Goal: Task Accomplishment & Management: Manage account settings

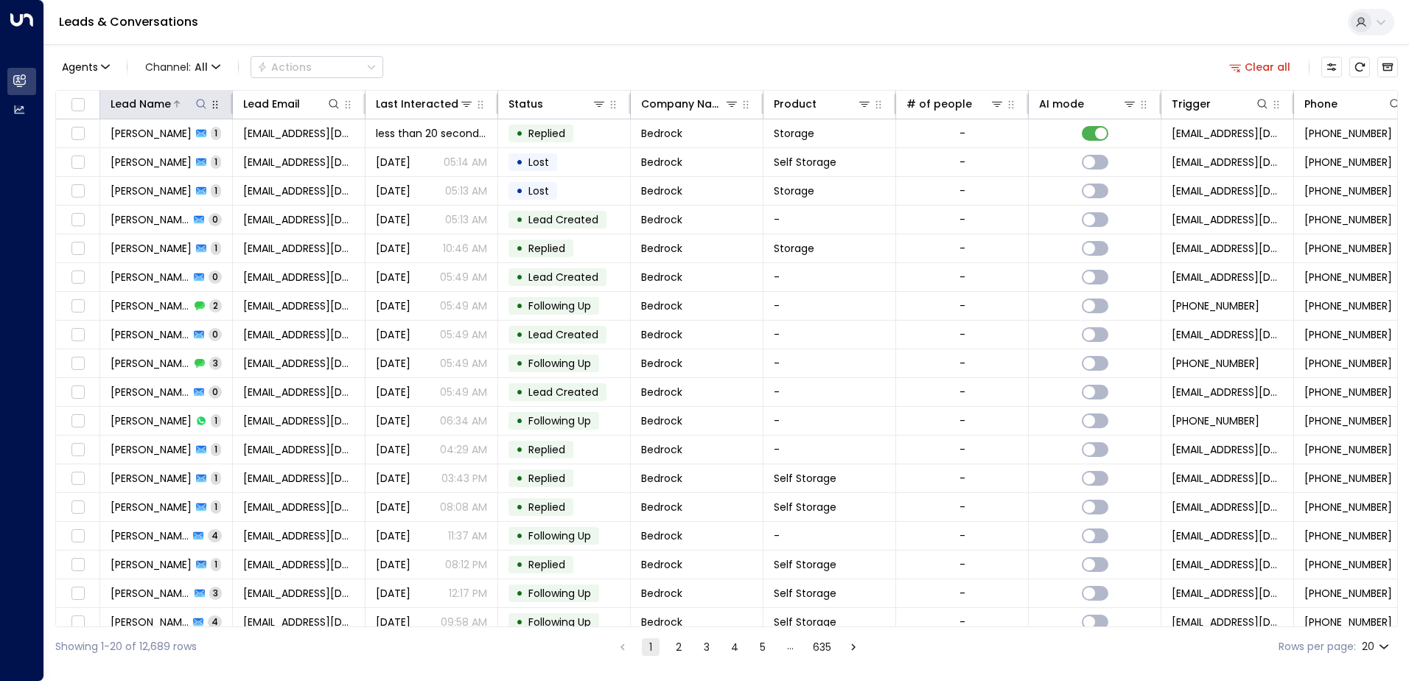
click at [200, 108] on icon at bounding box center [201, 104] width 12 height 12
type input "**********"
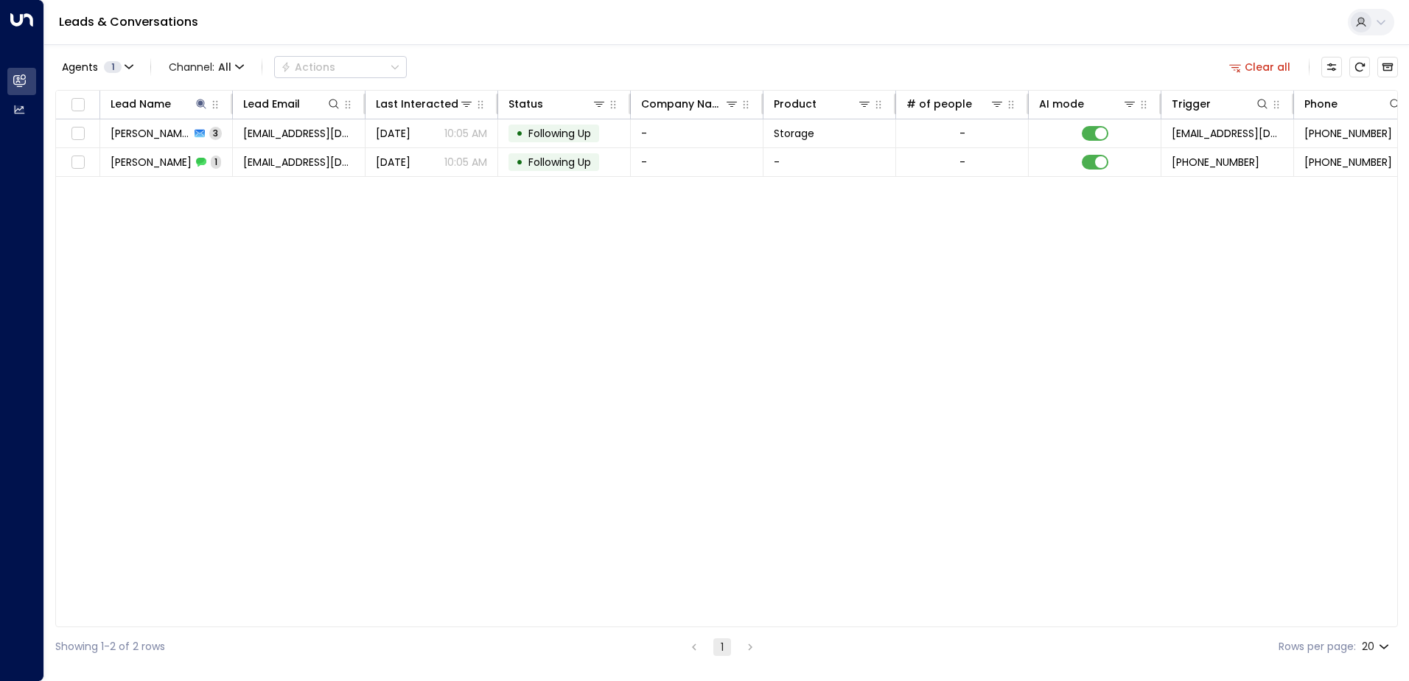
click at [466, 265] on div "Lead Name Lead Email Last Interacted Status Company Name Product # of people AI…" at bounding box center [726, 358] width 1343 height 537
click at [198, 103] on icon at bounding box center [201, 104] width 12 height 12
click at [201, 105] on icon at bounding box center [201, 104] width 10 height 10
click at [295, 159] on icon "button" at bounding box center [293, 158] width 12 height 12
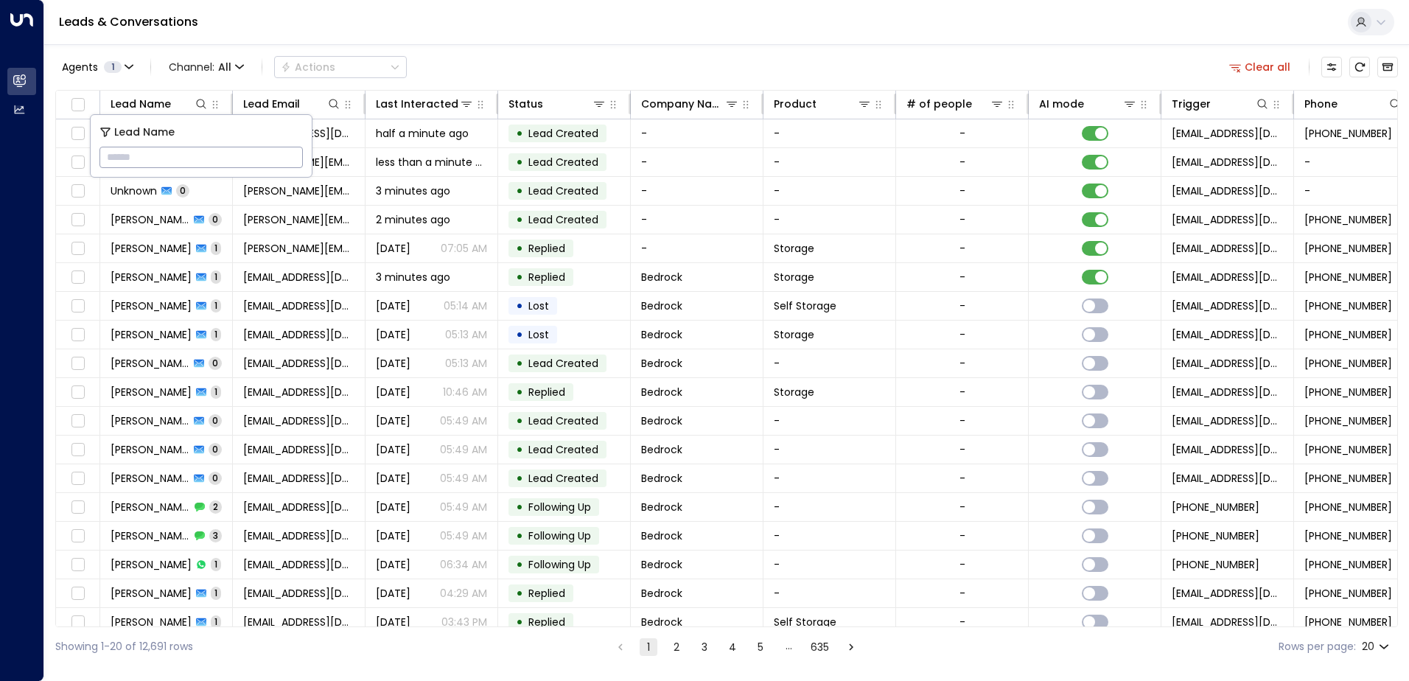
click at [253, 157] on input "text" at bounding box center [201, 157] width 203 height 27
paste input "**********"
type input "**********"
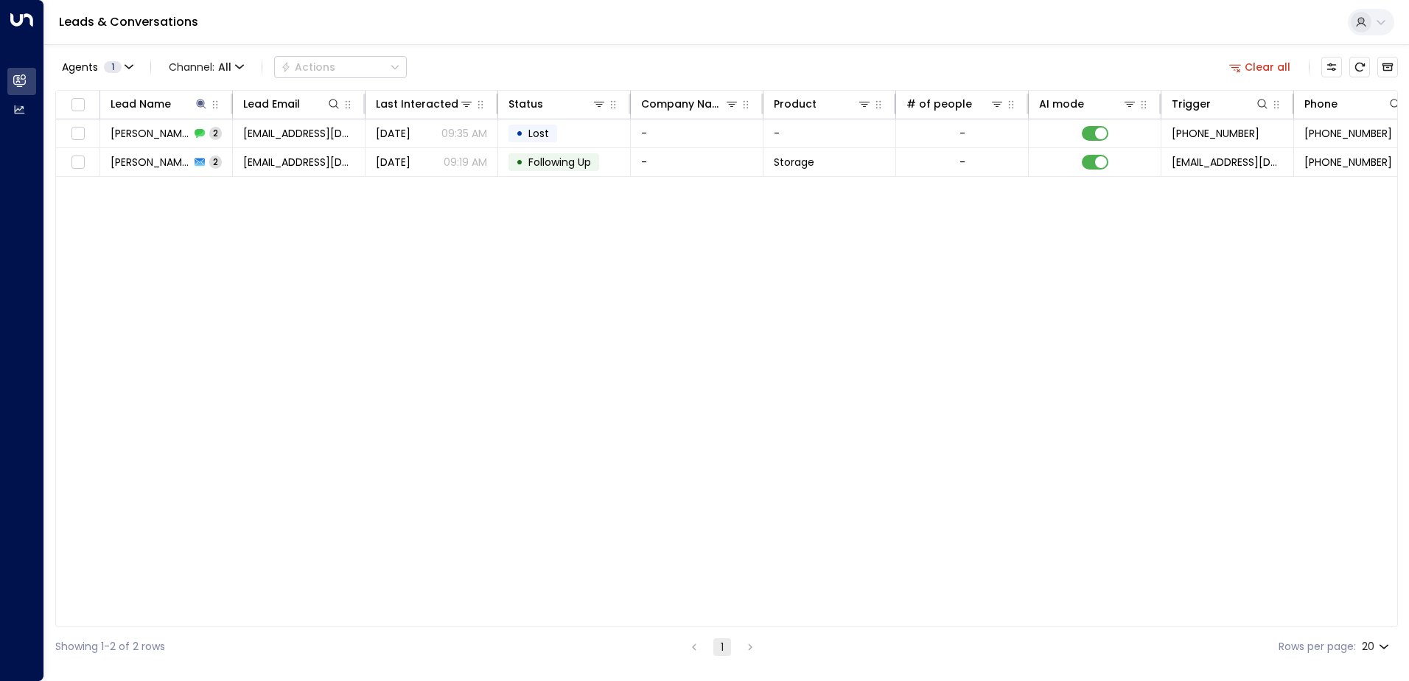
click at [605, 363] on div "Lead Name Lead Email Last Interacted Status Company Name Product # of people AI…" at bounding box center [726, 358] width 1343 height 537
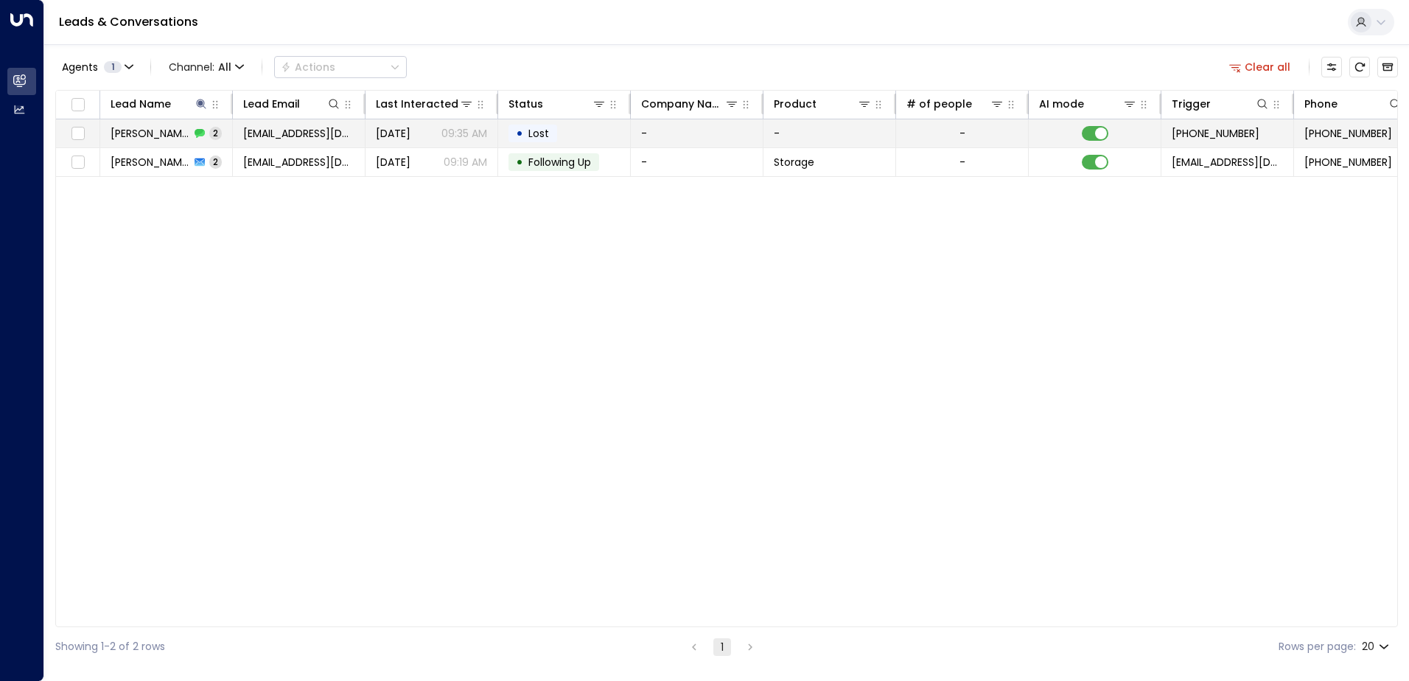
click at [137, 142] on td "[PERSON_NAME] 2" at bounding box center [166, 133] width 133 height 28
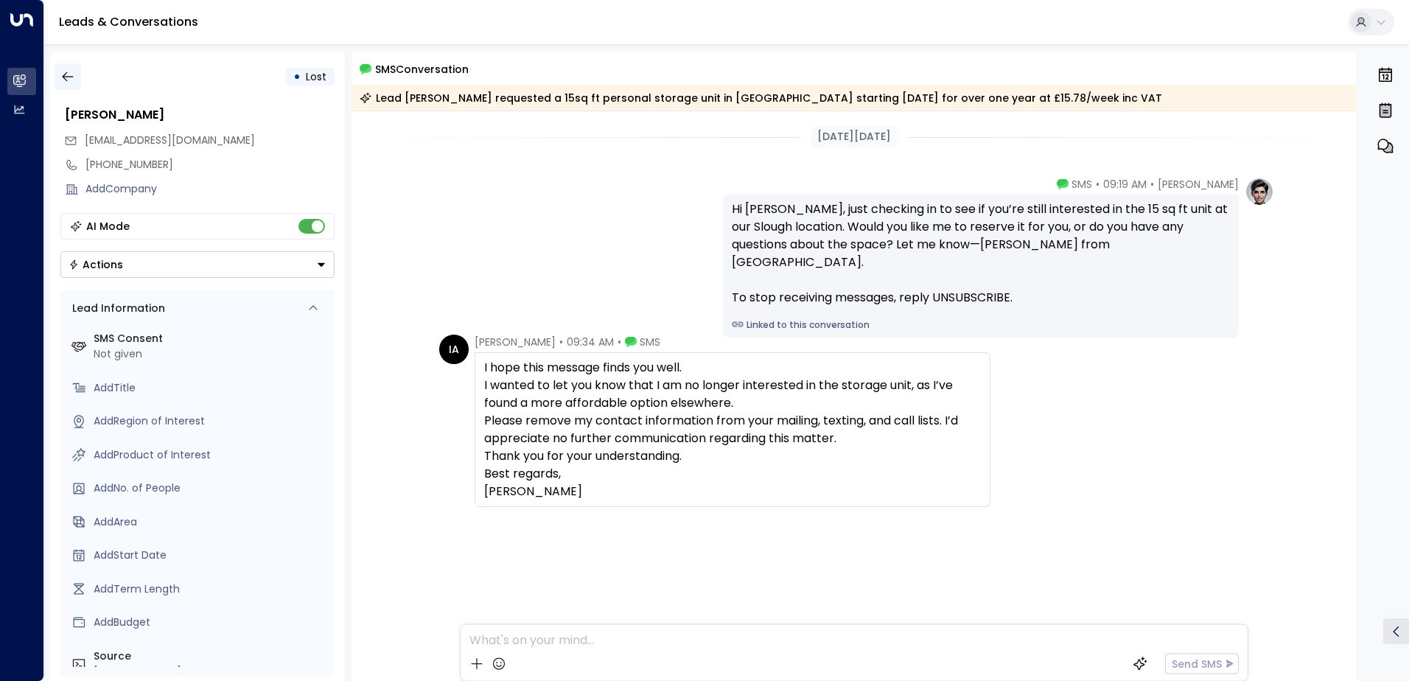
click at [72, 80] on icon "button" at bounding box center [67, 76] width 15 height 15
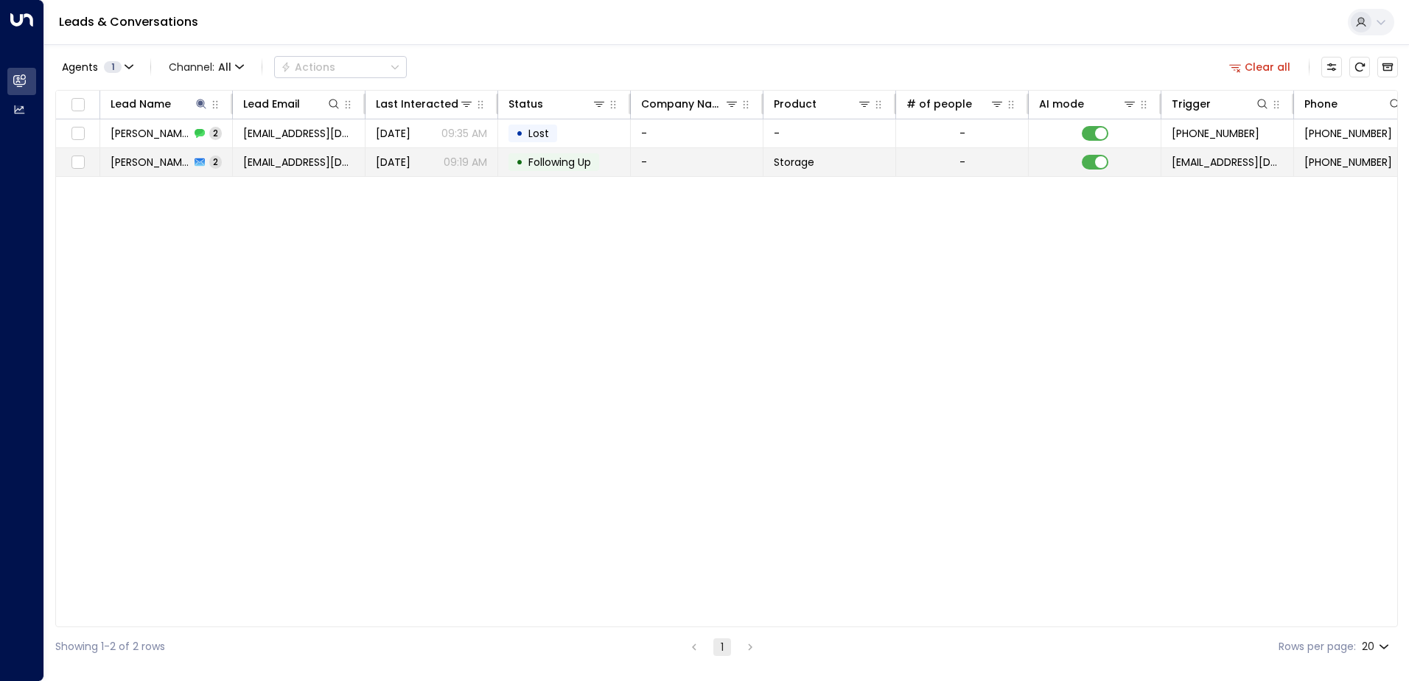
click at [372, 160] on td "[DATE] 09:19 AM" at bounding box center [432, 162] width 133 height 28
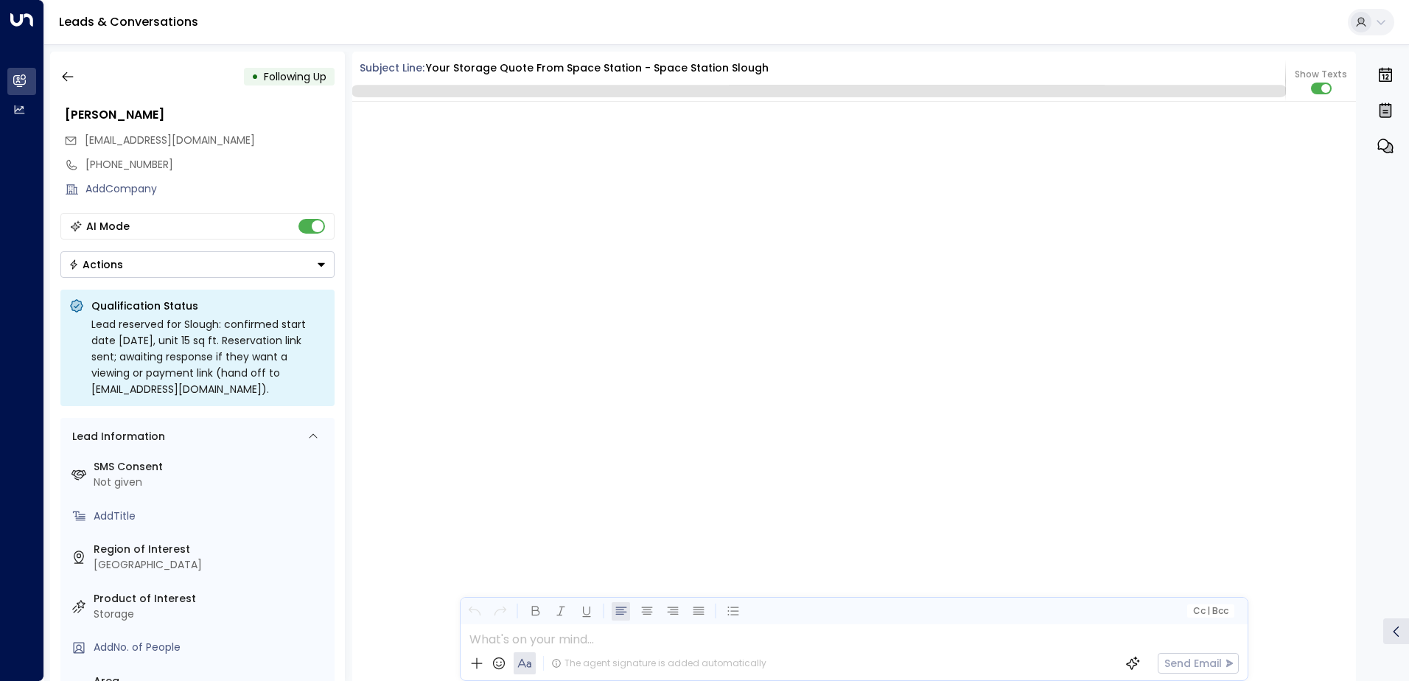
scroll to position [1415, 0]
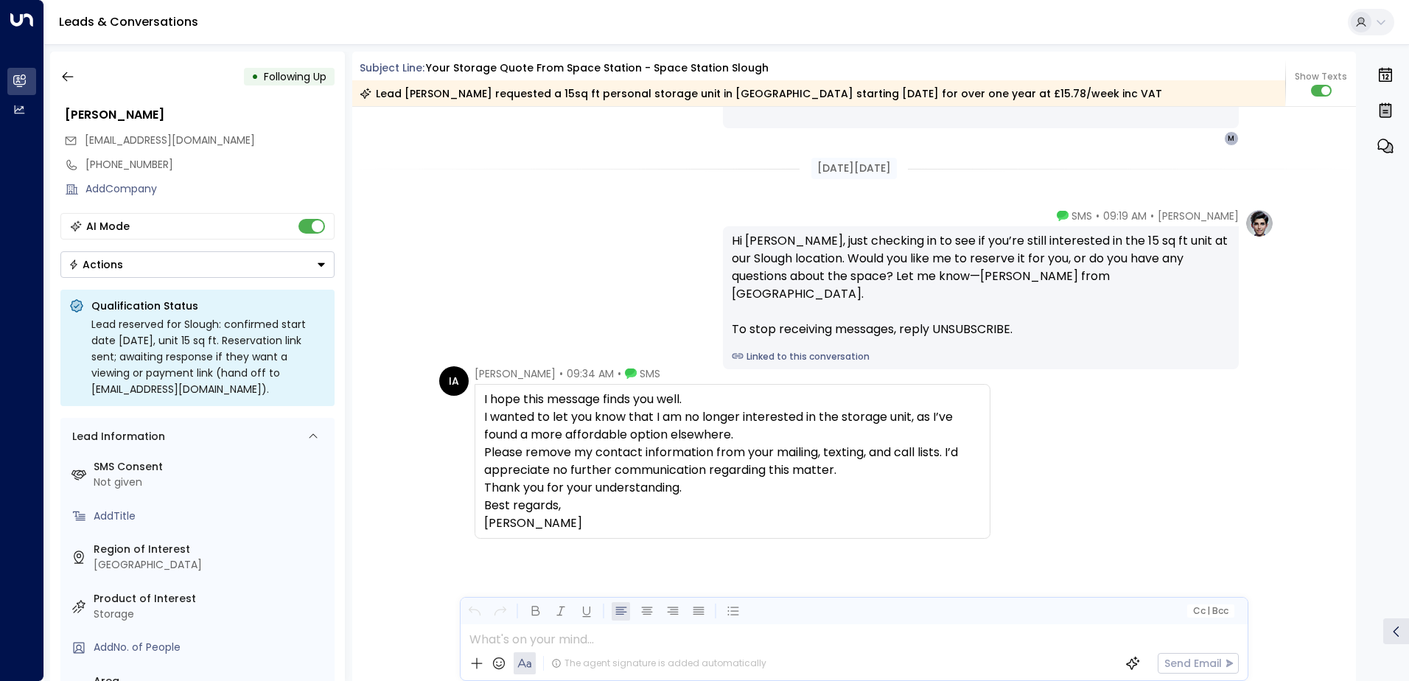
click at [314, 264] on button "Actions" at bounding box center [197, 264] width 274 height 27
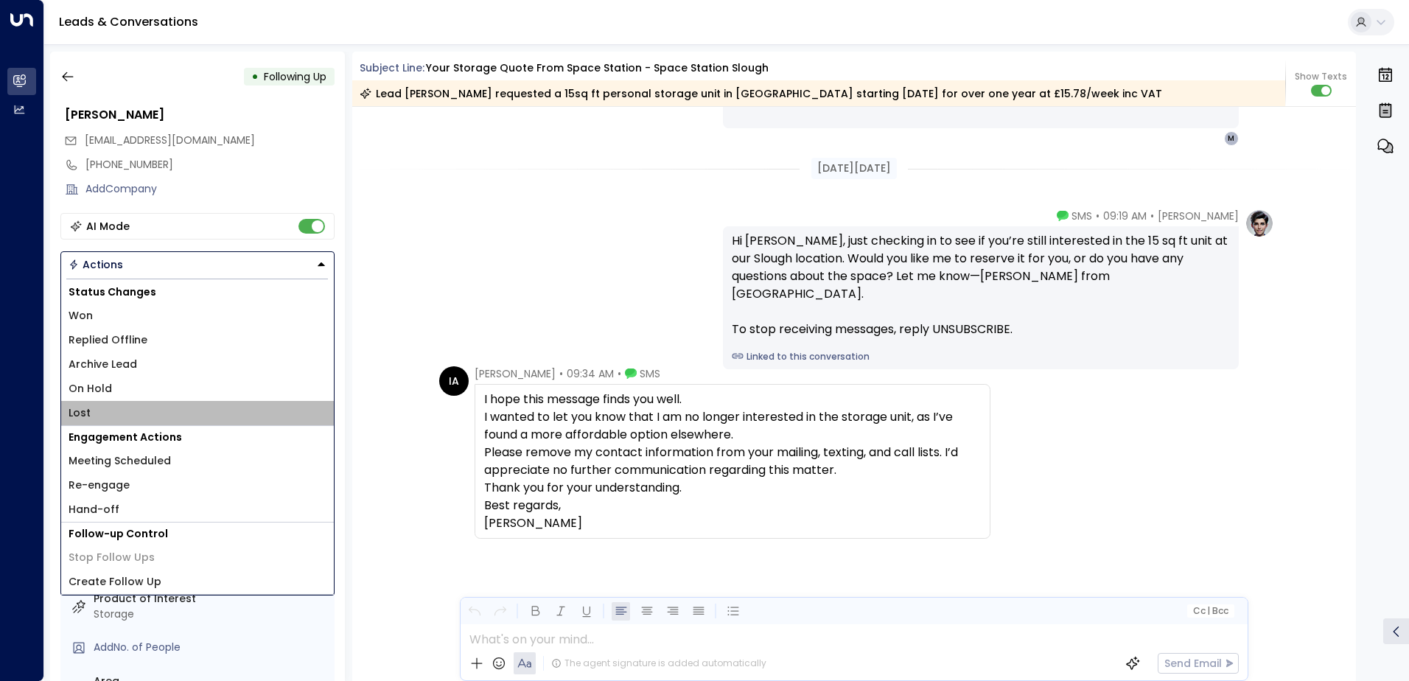
click at [83, 413] on span "Lost" at bounding box center [80, 412] width 22 height 15
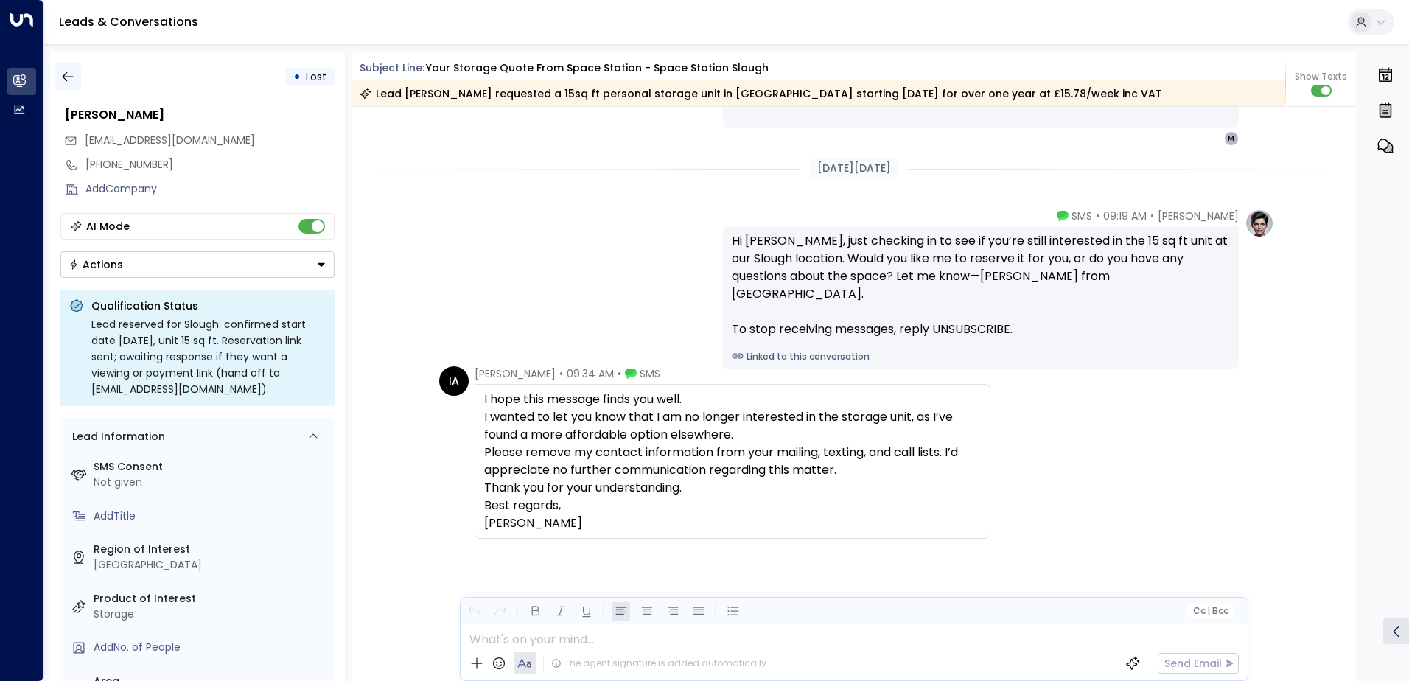
click at [74, 80] on icon "button" at bounding box center [67, 76] width 15 height 15
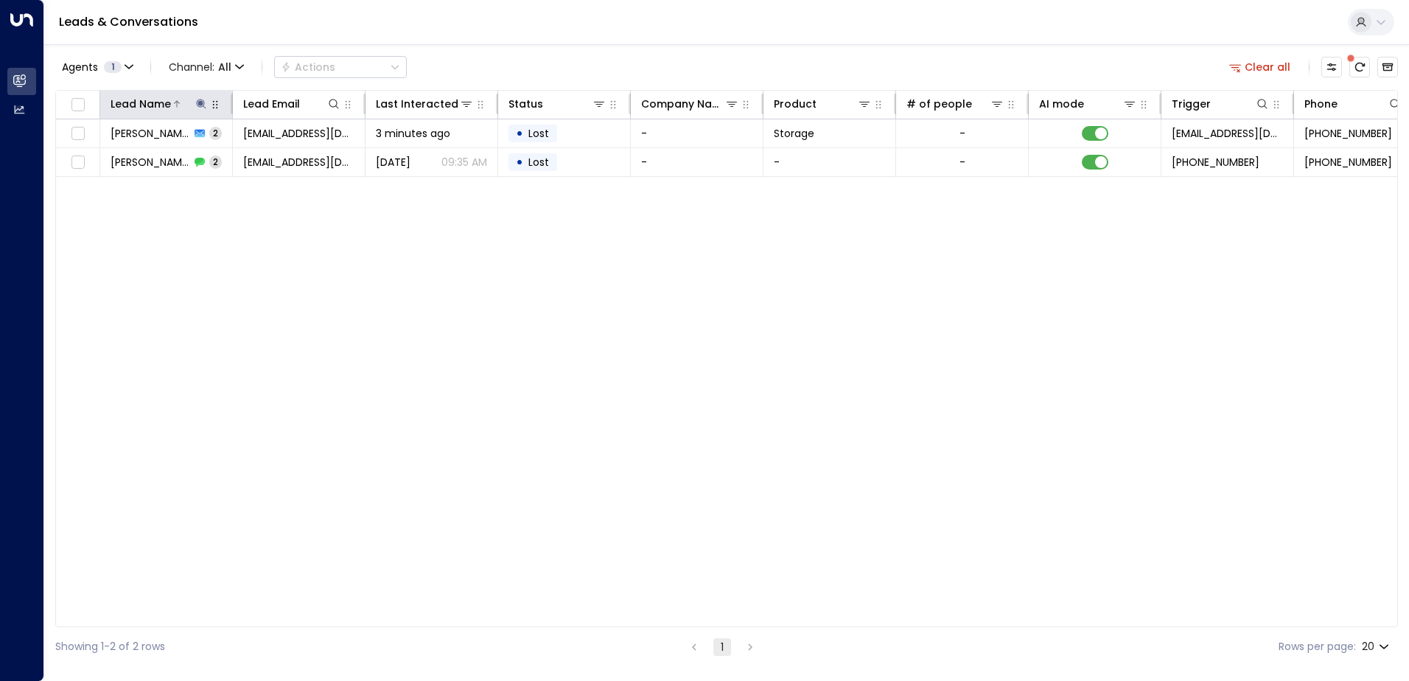
click at [201, 105] on icon at bounding box center [201, 104] width 10 height 10
click at [294, 162] on icon "button" at bounding box center [293, 158] width 12 height 12
click at [262, 158] on input "text" at bounding box center [201, 157] width 203 height 27
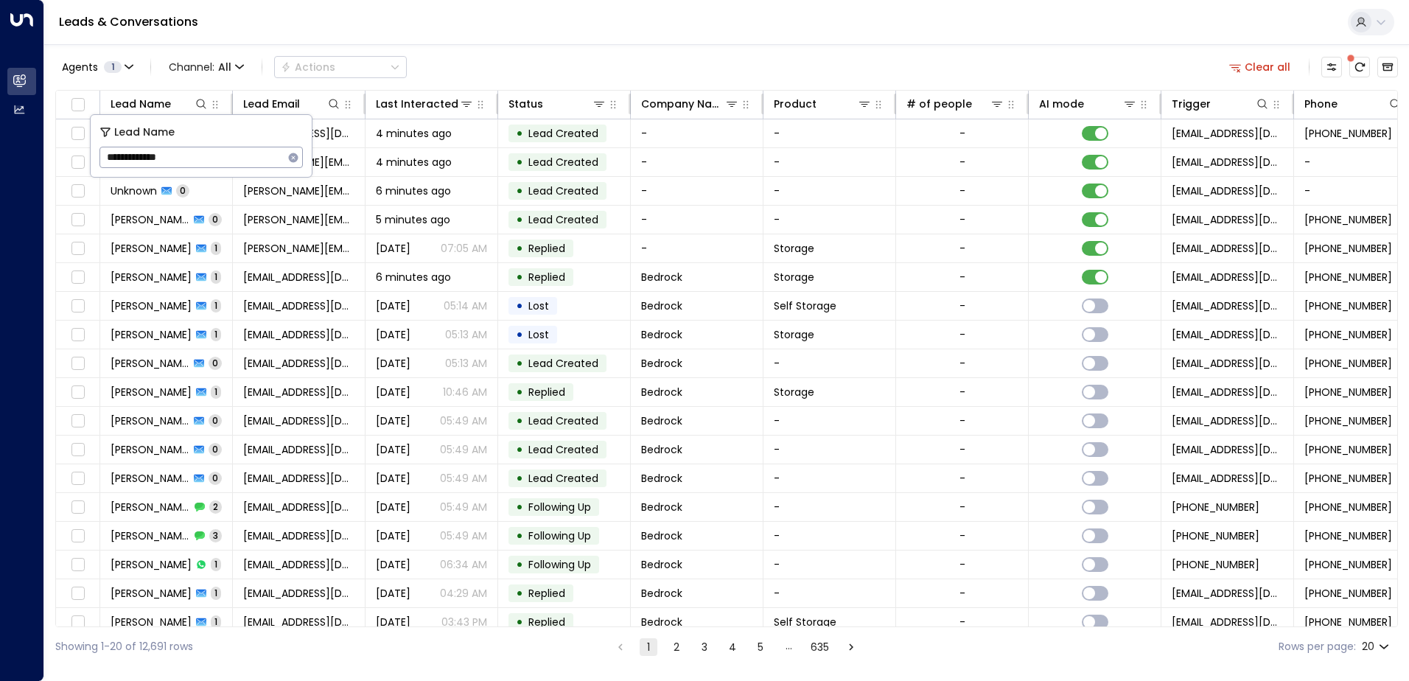
type input "**********"
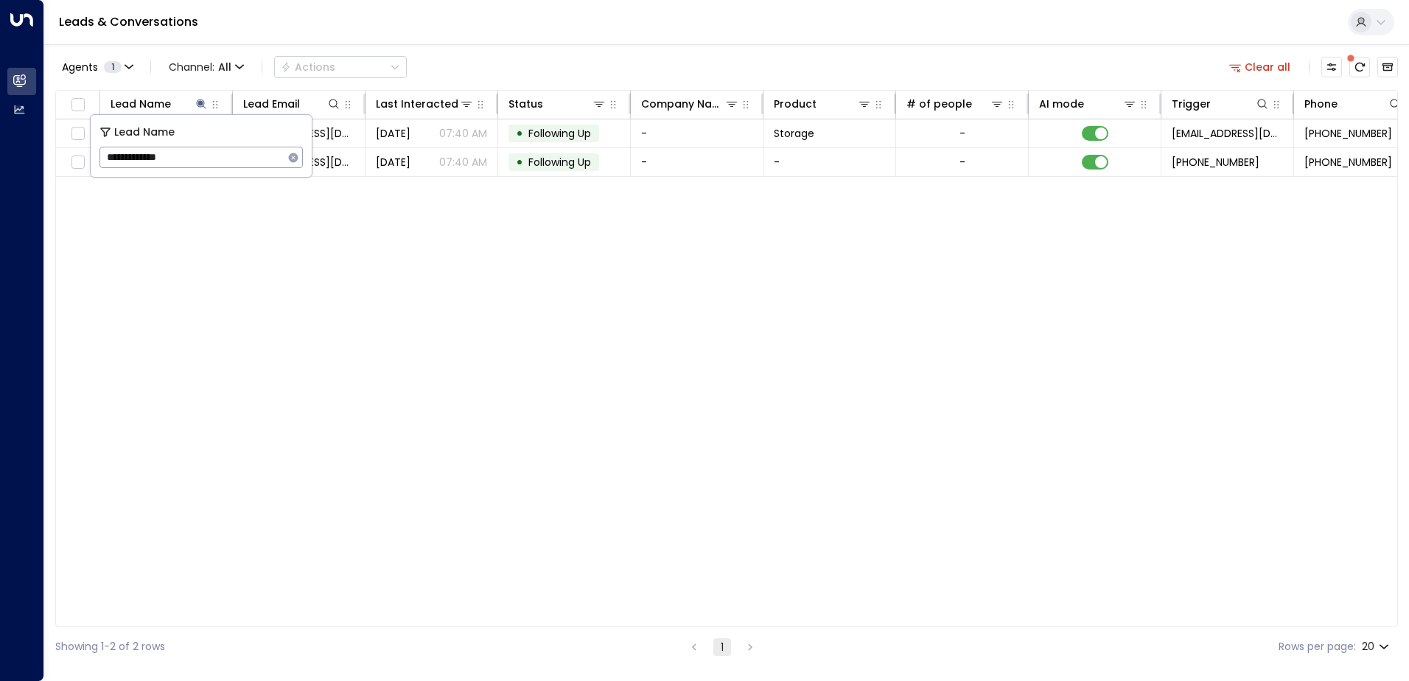
click at [582, 351] on div "Lead Name Lead Email Last Interacted Status Company Name Product # of people AI…" at bounding box center [726, 358] width 1343 height 537
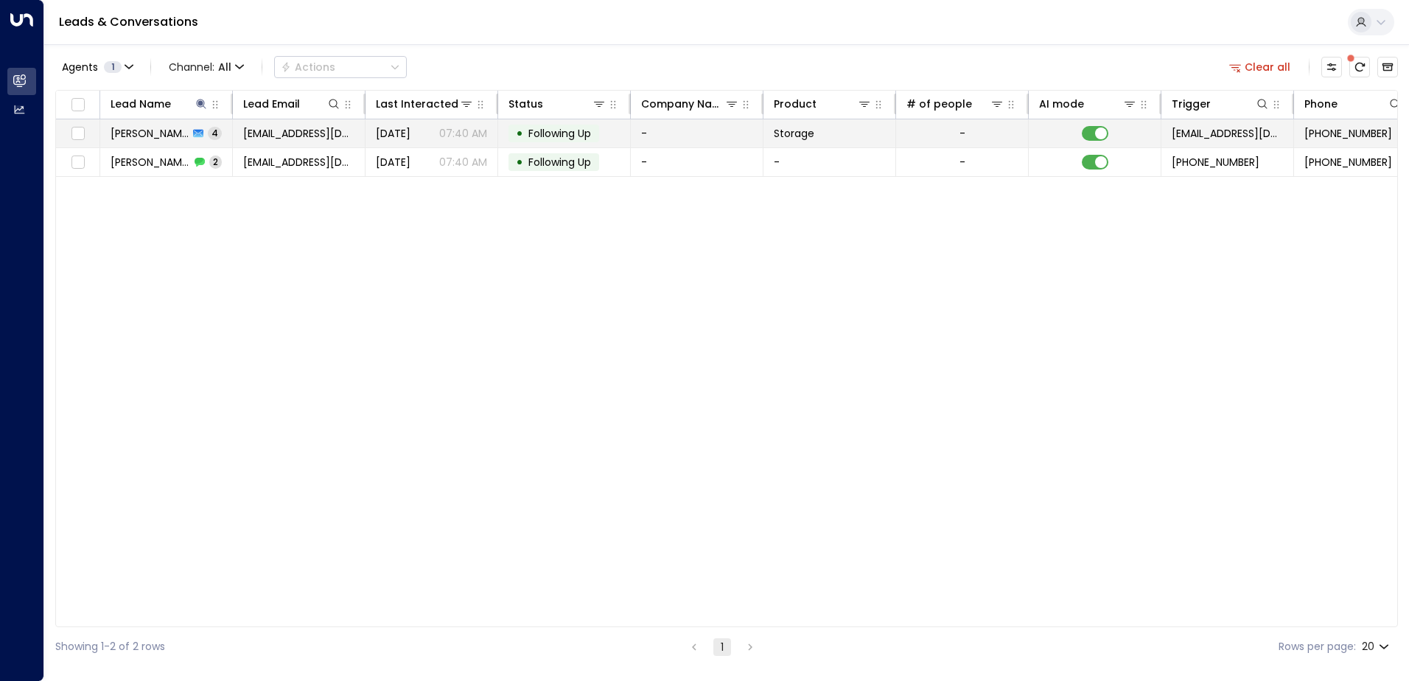
click at [170, 135] on span "[PERSON_NAME]" at bounding box center [150, 133] width 78 height 15
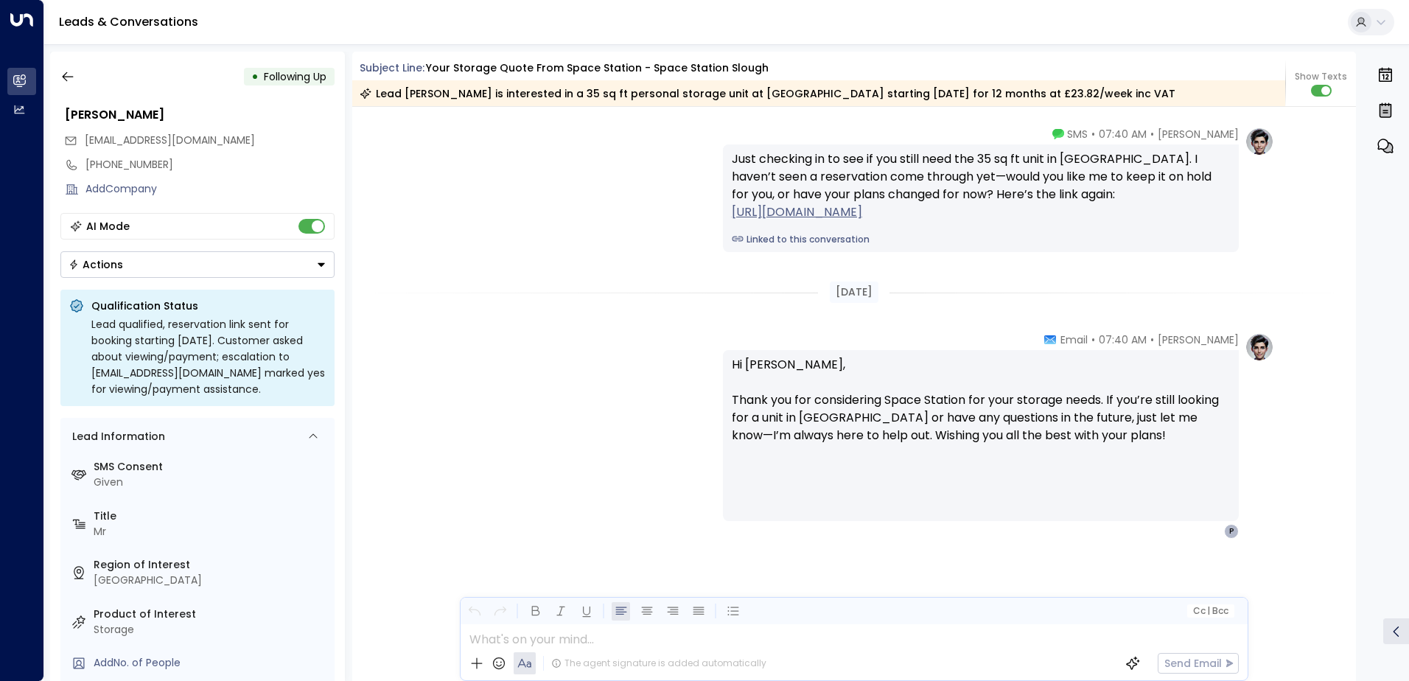
scroll to position [2947, 0]
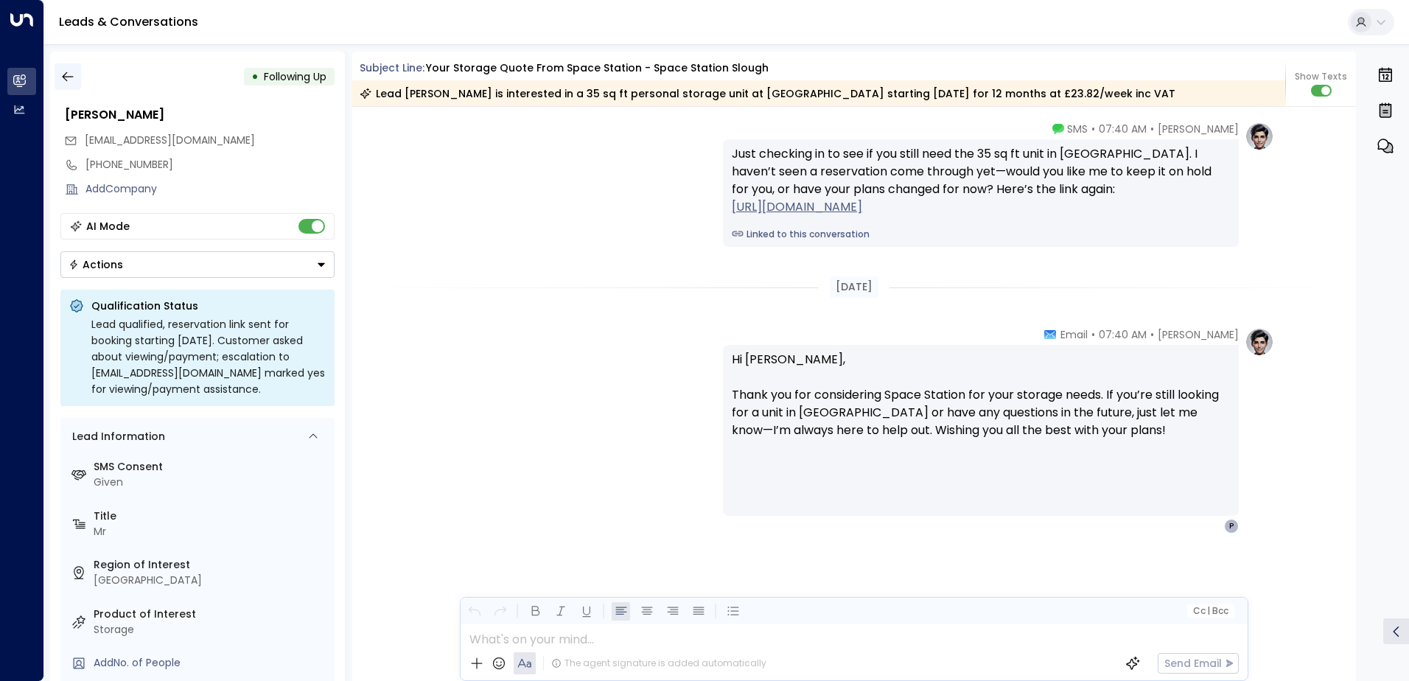
click at [74, 77] on icon "button" at bounding box center [67, 76] width 15 height 15
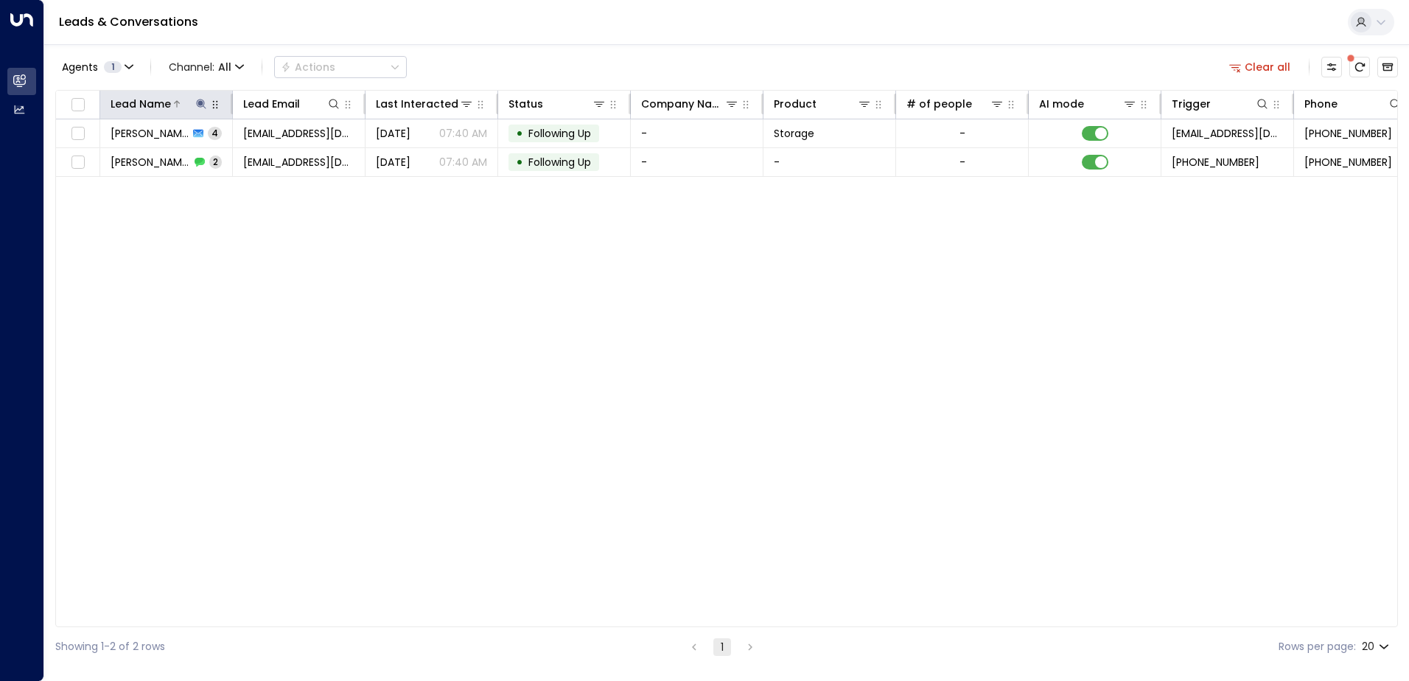
click at [201, 105] on icon at bounding box center [201, 104] width 10 height 10
click at [295, 160] on icon "button" at bounding box center [294, 158] width 10 height 10
click at [259, 151] on input "text" at bounding box center [201, 157] width 203 height 27
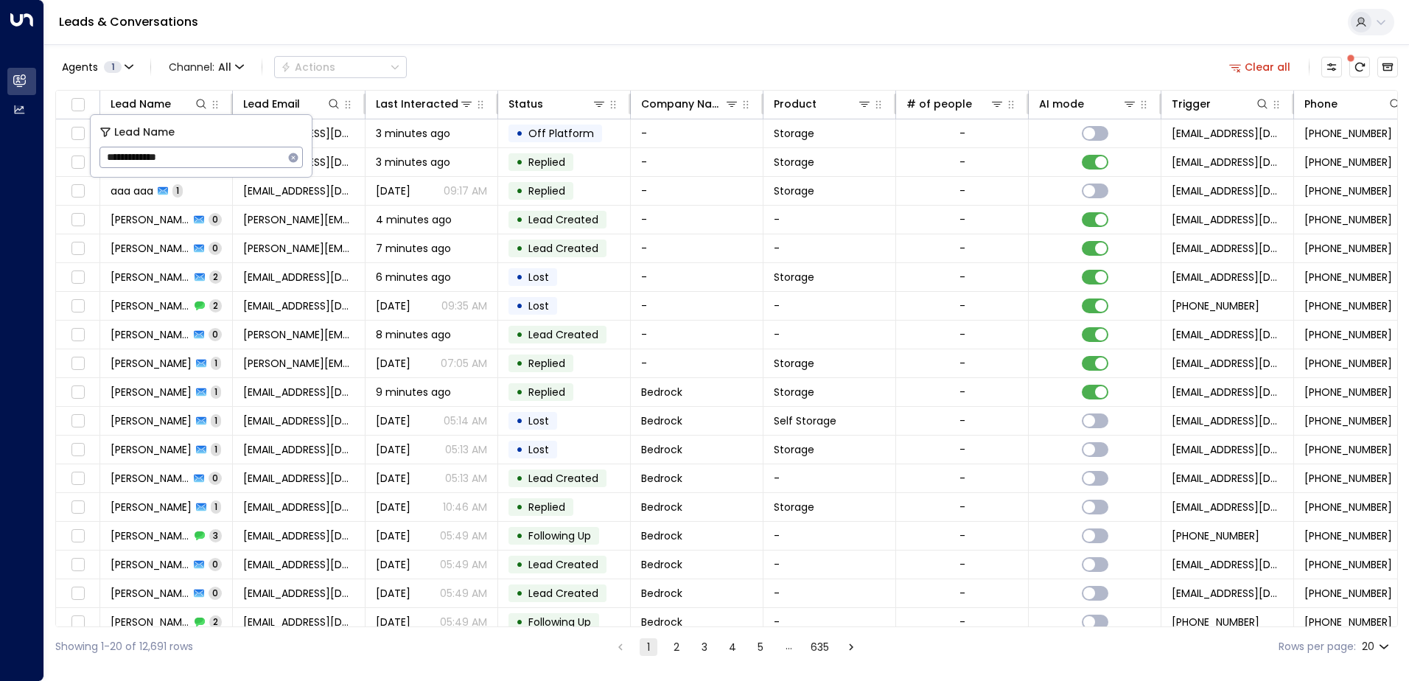
type input "**********"
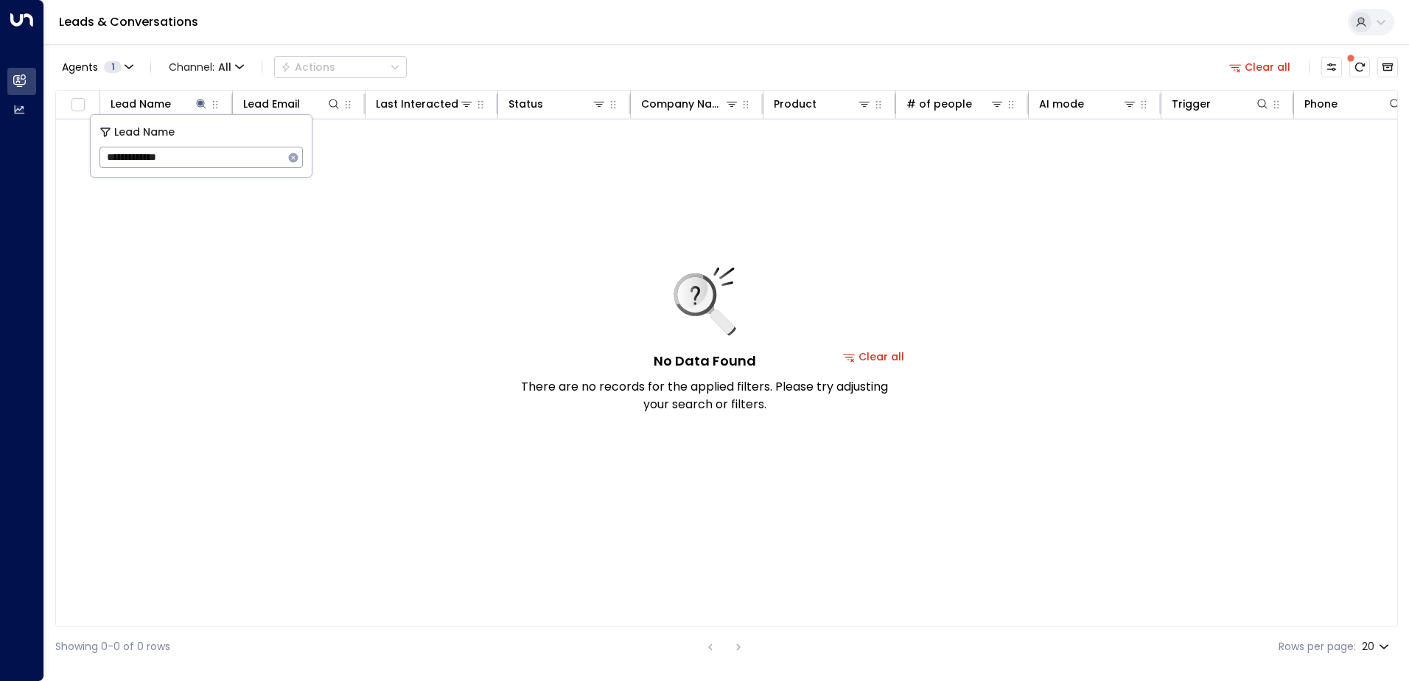
click at [293, 159] on icon "button" at bounding box center [294, 158] width 10 height 10
click at [241, 167] on input "text" at bounding box center [201, 157] width 203 height 27
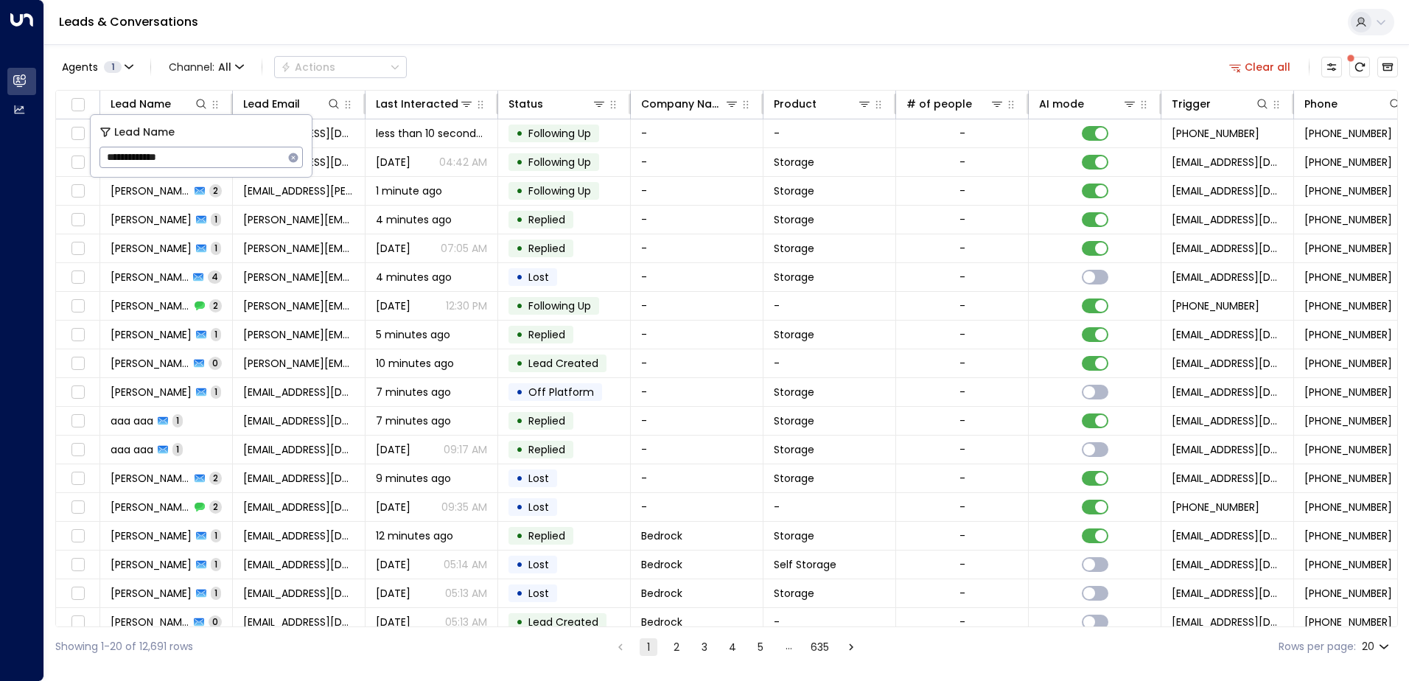
type input "**********"
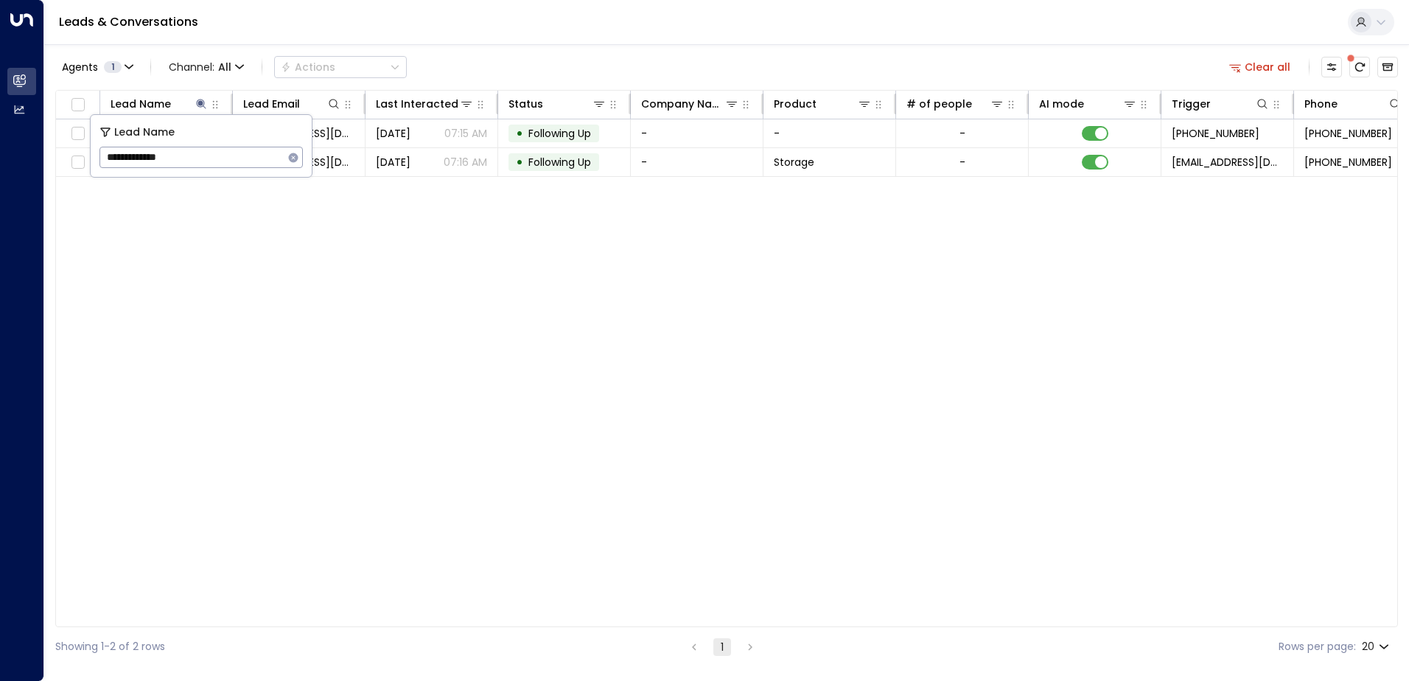
click at [614, 418] on div "Lead Name Lead Email Last Interacted Status Company Name Product # of people AI…" at bounding box center [726, 358] width 1343 height 537
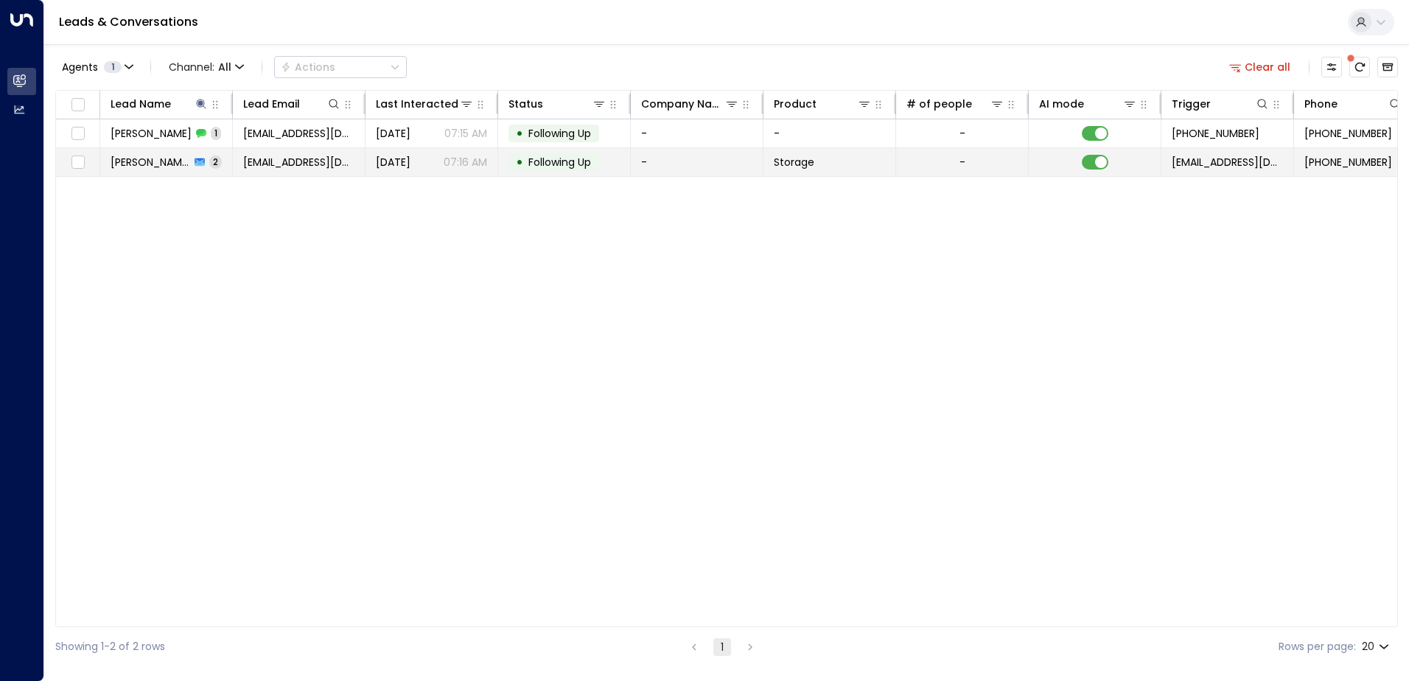
click at [175, 161] on span "[PERSON_NAME]" at bounding box center [151, 162] width 80 height 15
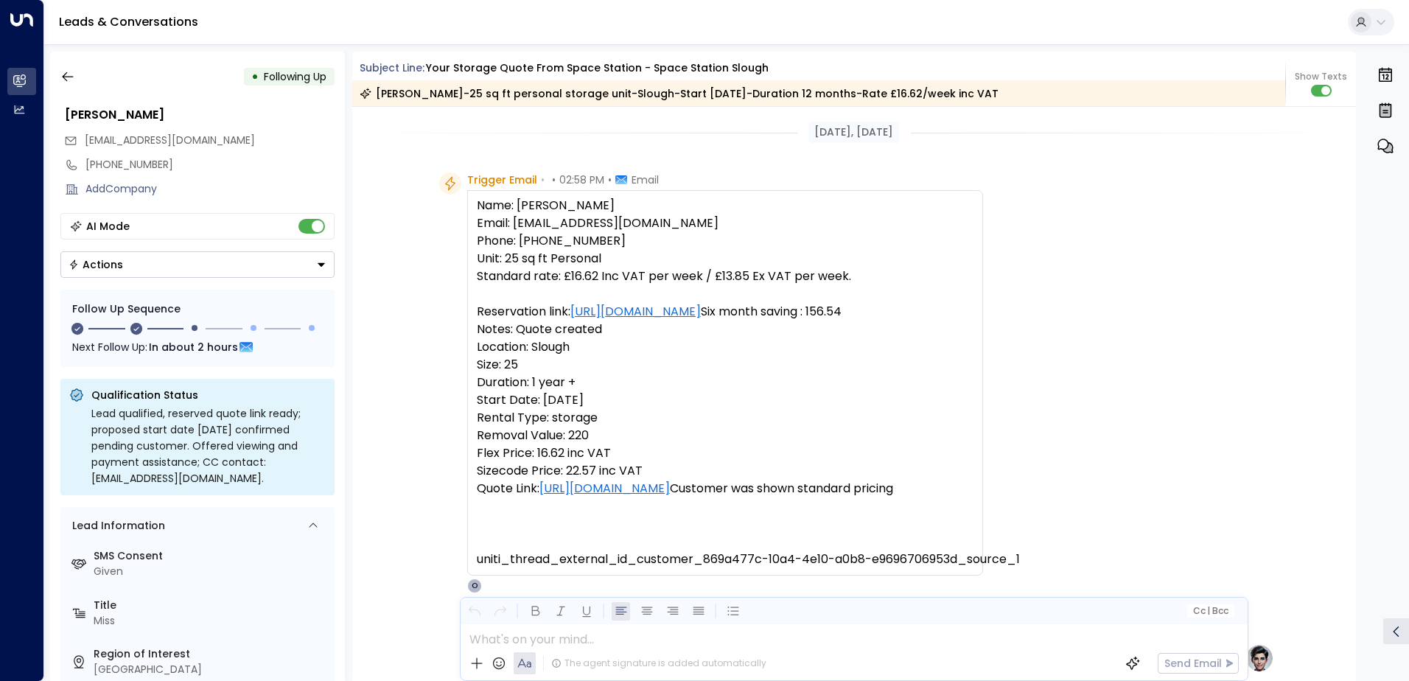
click at [1336, 252] on div "Trigger Email • • 02:58 PM • Email Name: [PERSON_NAME] Email: [EMAIL_ADDRESS][D…" at bounding box center [854, 382] width 1005 height 421
click at [70, 69] on icon "button" at bounding box center [67, 76] width 15 height 15
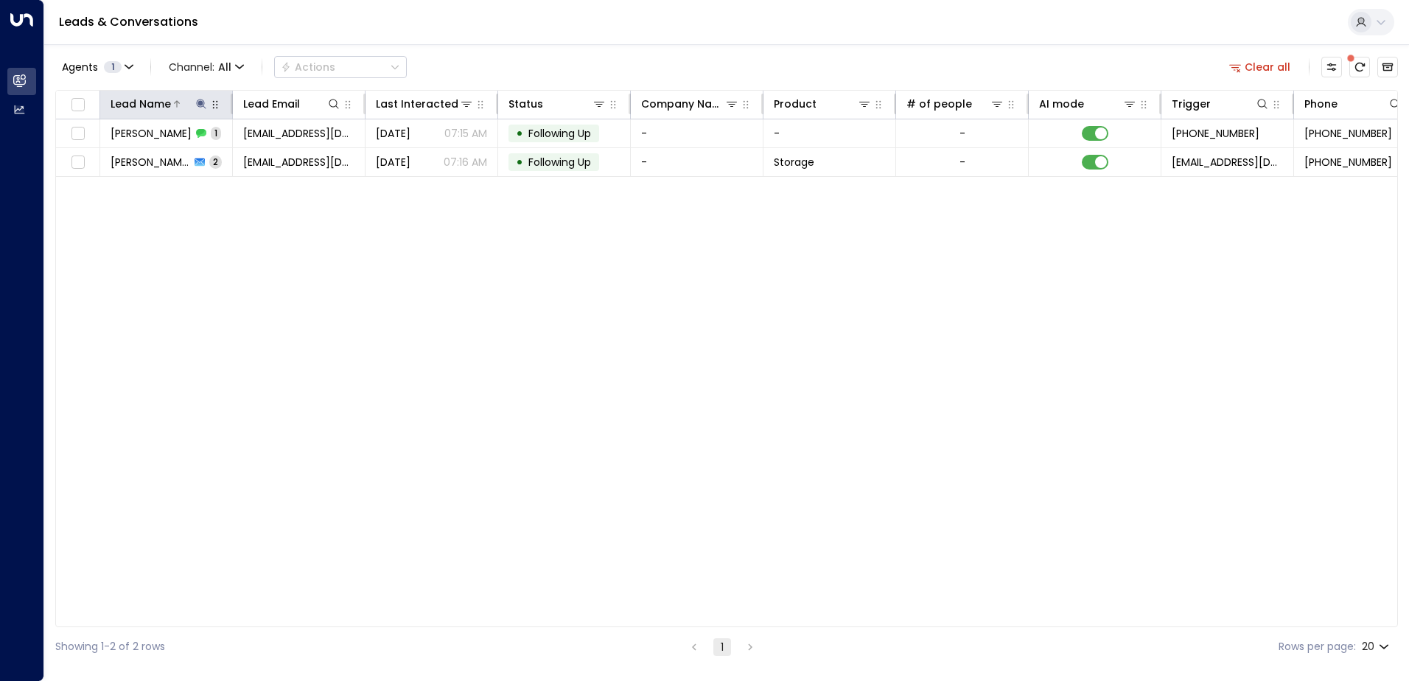
click at [203, 111] on button at bounding box center [201, 104] width 15 height 15
click at [297, 161] on icon "button" at bounding box center [293, 158] width 12 height 12
click at [266, 158] on input "text" at bounding box center [201, 157] width 203 height 27
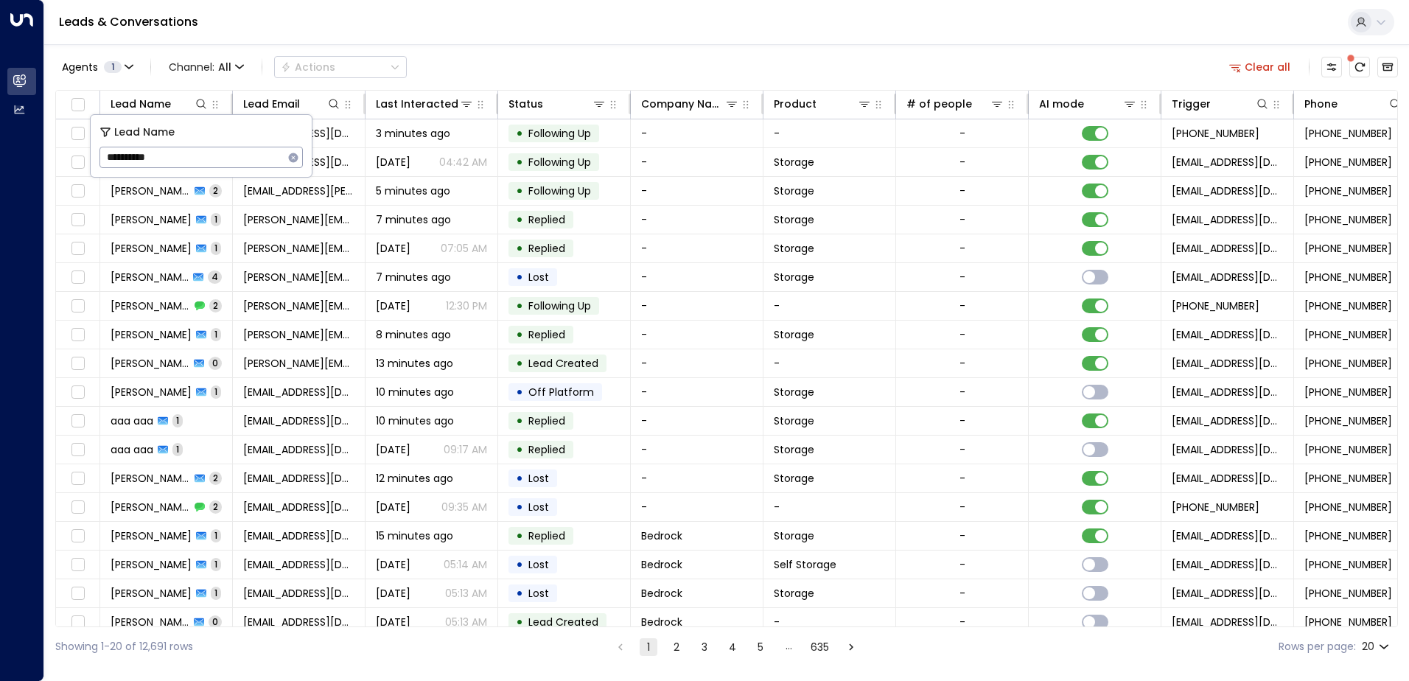
type input "**********"
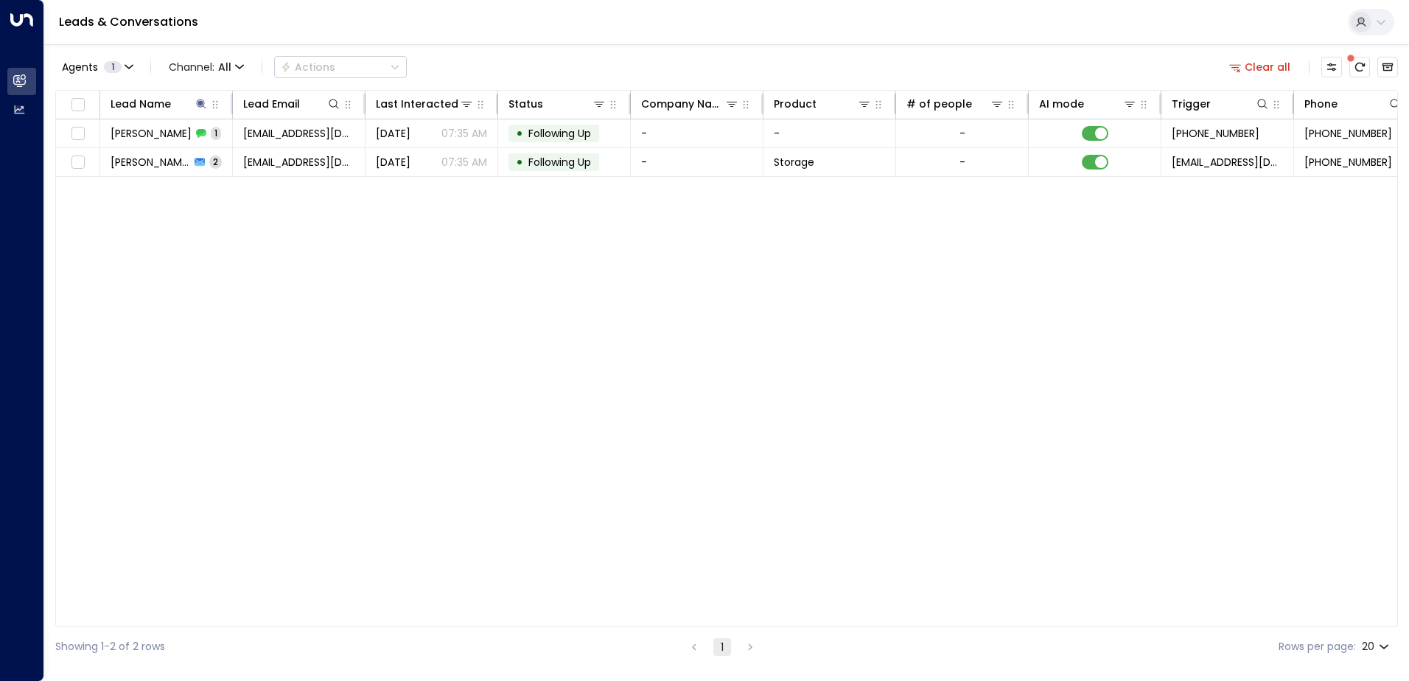
click at [383, 270] on div "Lead Name Lead Email Last Interacted Status Company Name Product # of people AI…" at bounding box center [726, 358] width 1343 height 537
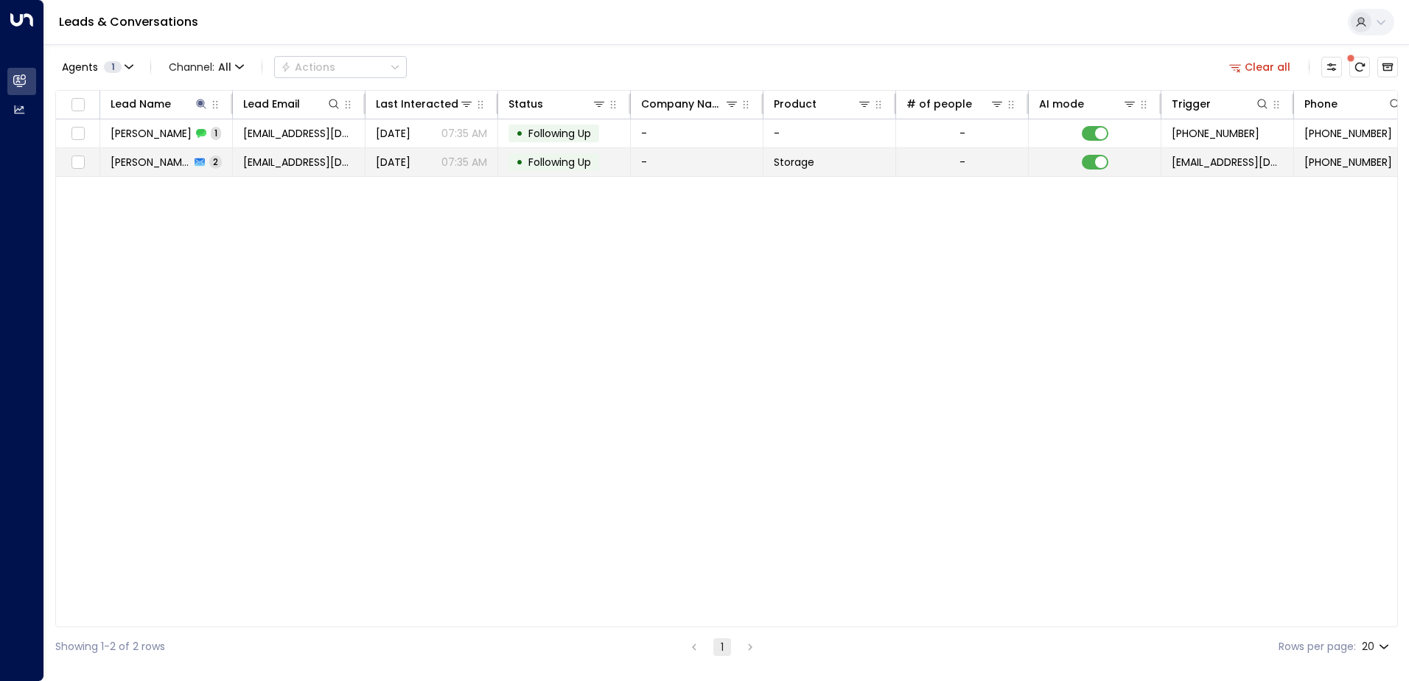
click at [178, 172] on td "[PERSON_NAME] 2" at bounding box center [166, 162] width 133 height 28
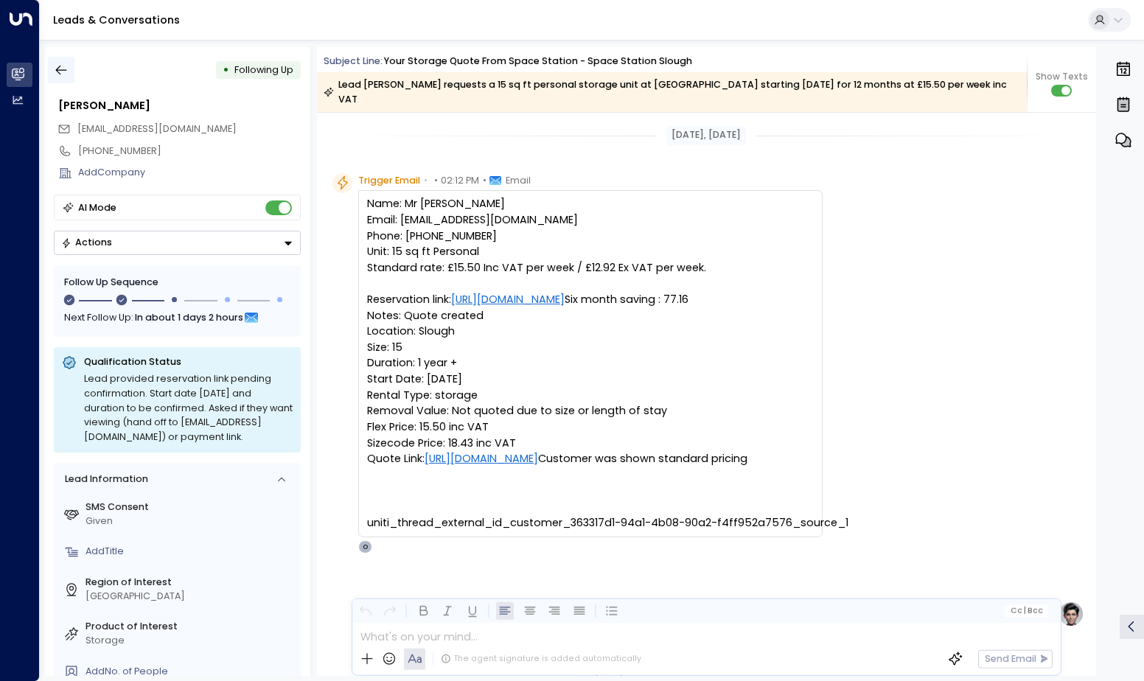
click at [64, 72] on icon "button" at bounding box center [61, 70] width 15 height 15
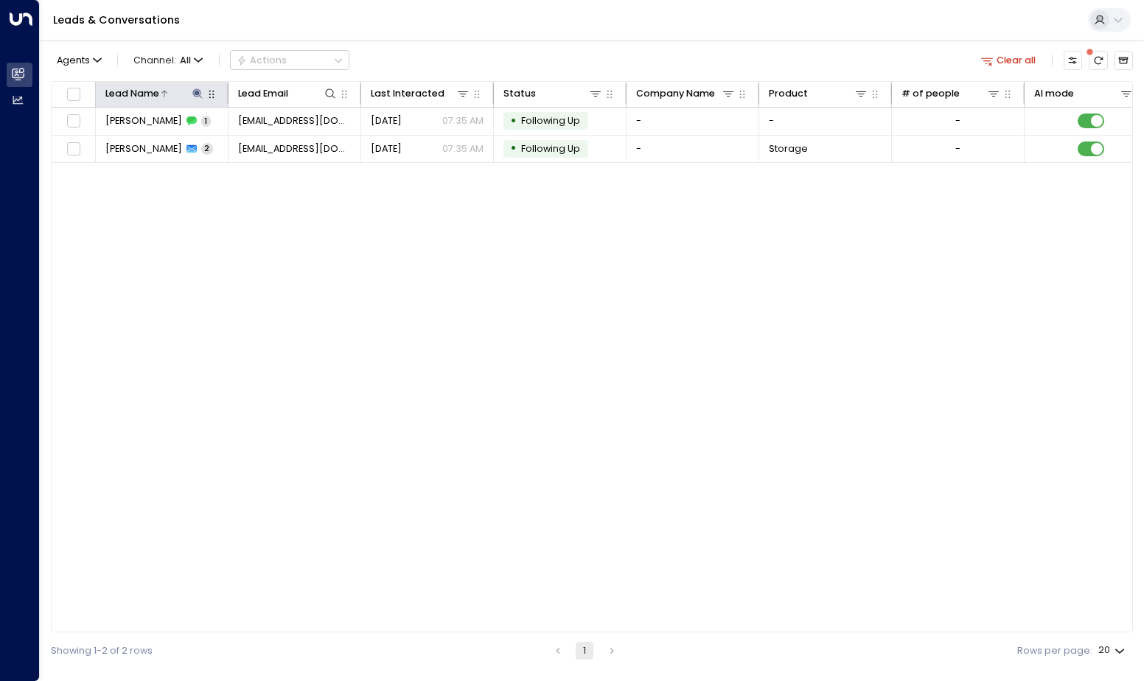
click at [198, 91] on icon at bounding box center [198, 93] width 10 height 10
click at [277, 137] on icon "button" at bounding box center [279, 142] width 12 height 12
click at [224, 144] on input "text" at bounding box center [197, 143] width 183 height 26
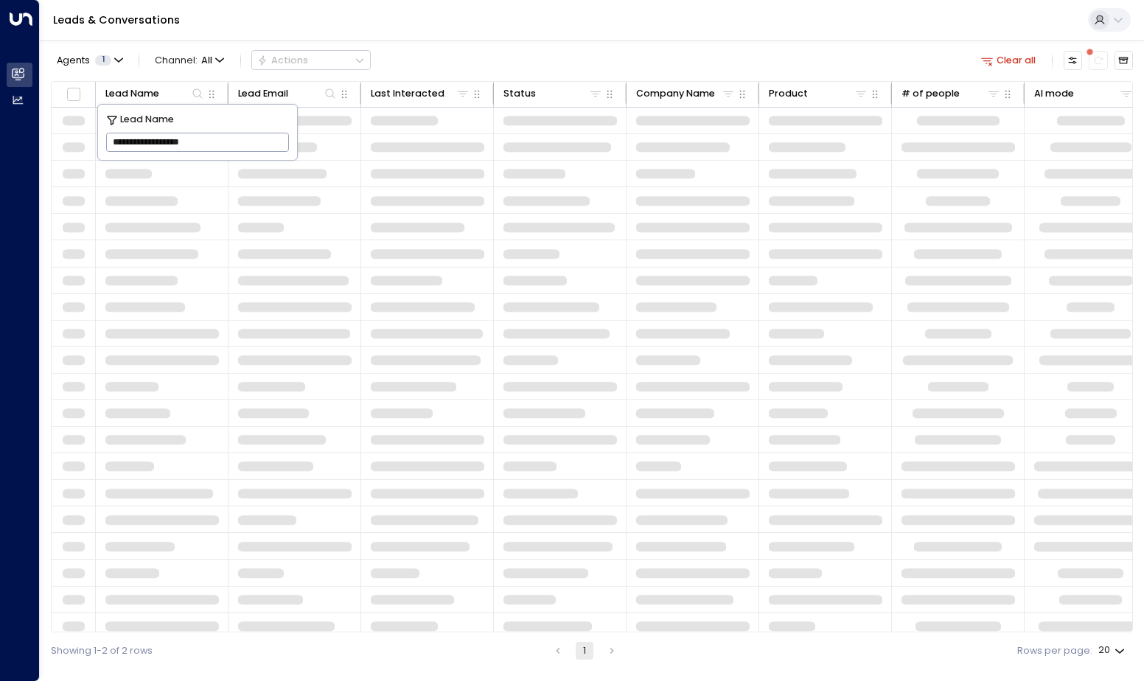
type input "**********"
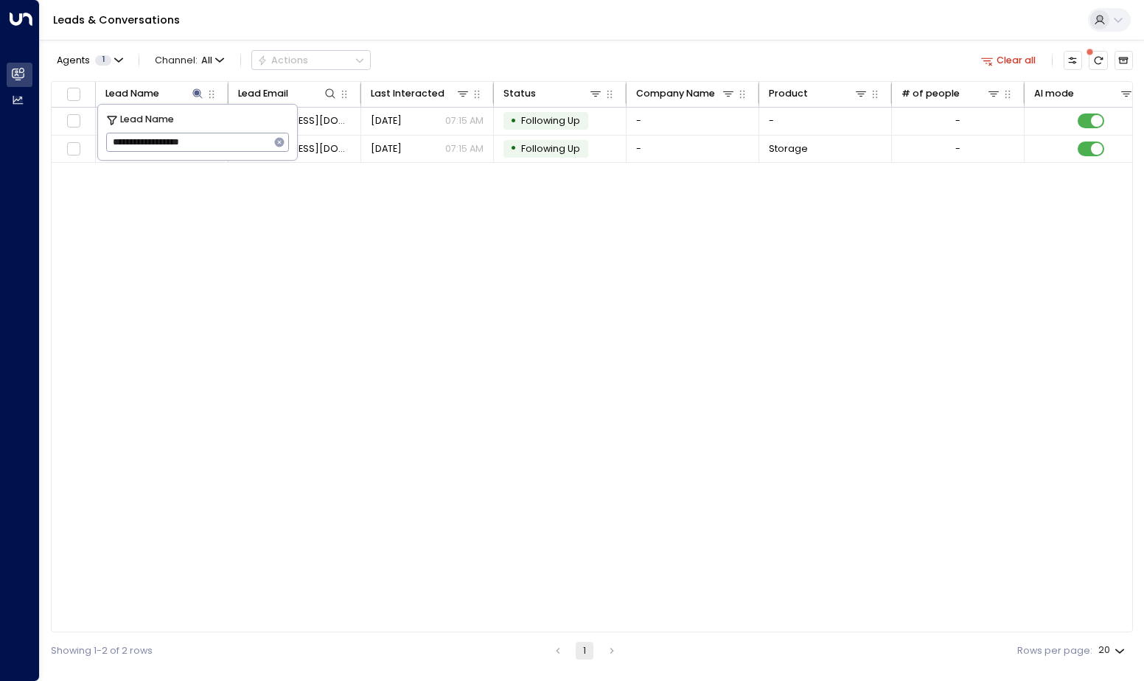
click at [450, 313] on div "Lead Name Lead Email Last Interacted Status Company Name Product # of people AI…" at bounding box center [592, 357] width 1082 height 552
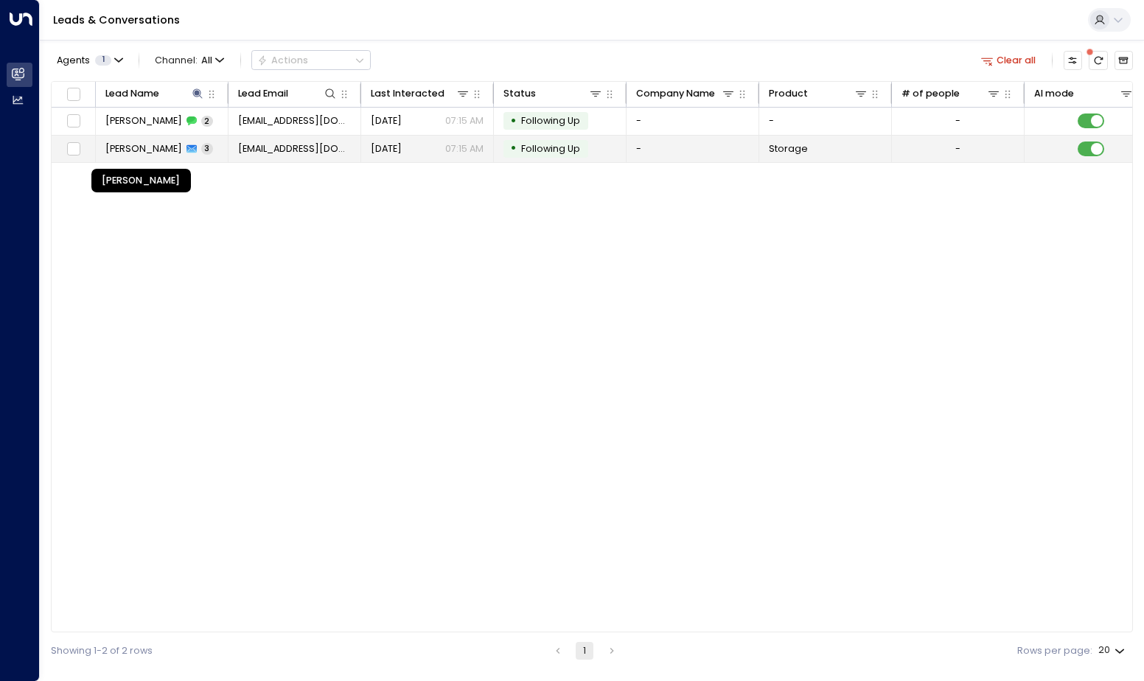
click at [182, 142] on span "[PERSON_NAME]" at bounding box center [143, 148] width 77 height 13
